Goal: Task Accomplishment & Management: Manage account settings

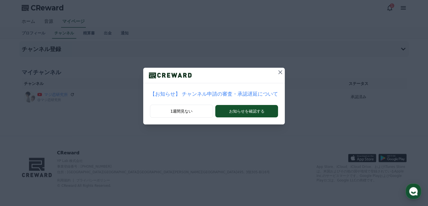
click at [278, 72] on icon at bounding box center [280, 72] width 4 height 4
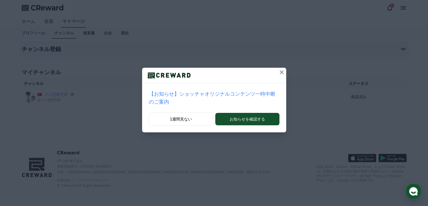
click at [278, 74] on icon at bounding box center [281, 72] width 7 height 7
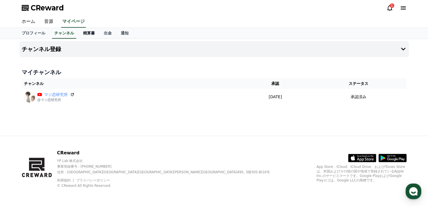
click at [79, 34] on link "精算書" at bounding box center [89, 33] width 21 height 11
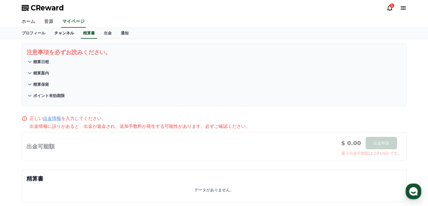
click at [56, 33] on link "チャンネル" at bounding box center [64, 33] width 29 height 11
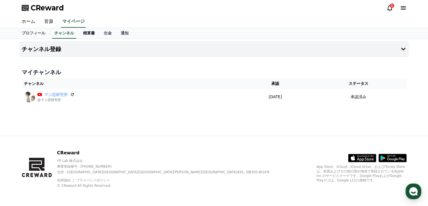
click at [79, 34] on link "精算書" at bounding box center [89, 33] width 21 height 11
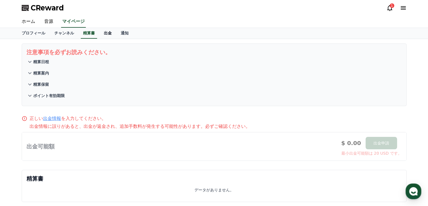
click at [99, 35] on link "出金" at bounding box center [107, 33] width 17 height 11
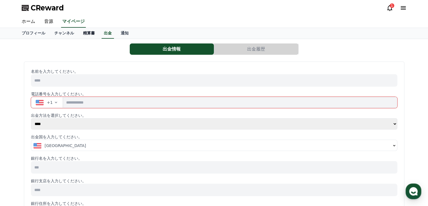
click at [79, 32] on link "精算書" at bounding box center [89, 33] width 21 height 11
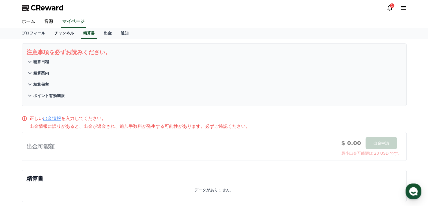
click at [54, 34] on link "チャンネル" at bounding box center [64, 33] width 29 height 11
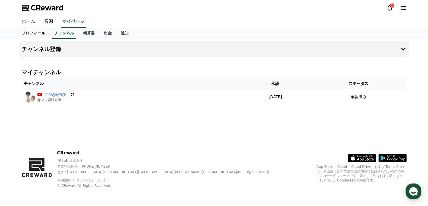
click at [34, 34] on link "プロフィール" at bounding box center [33, 33] width 33 height 11
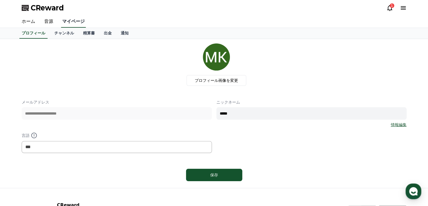
click at [74, 23] on link "マイページ" at bounding box center [73, 22] width 25 height 12
click at [53, 35] on link "チャンネル" at bounding box center [64, 33] width 29 height 11
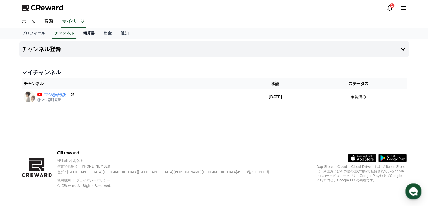
click at [80, 33] on link "精算書" at bounding box center [89, 33] width 21 height 11
